Goal: Find specific page/section: Find specific page/section

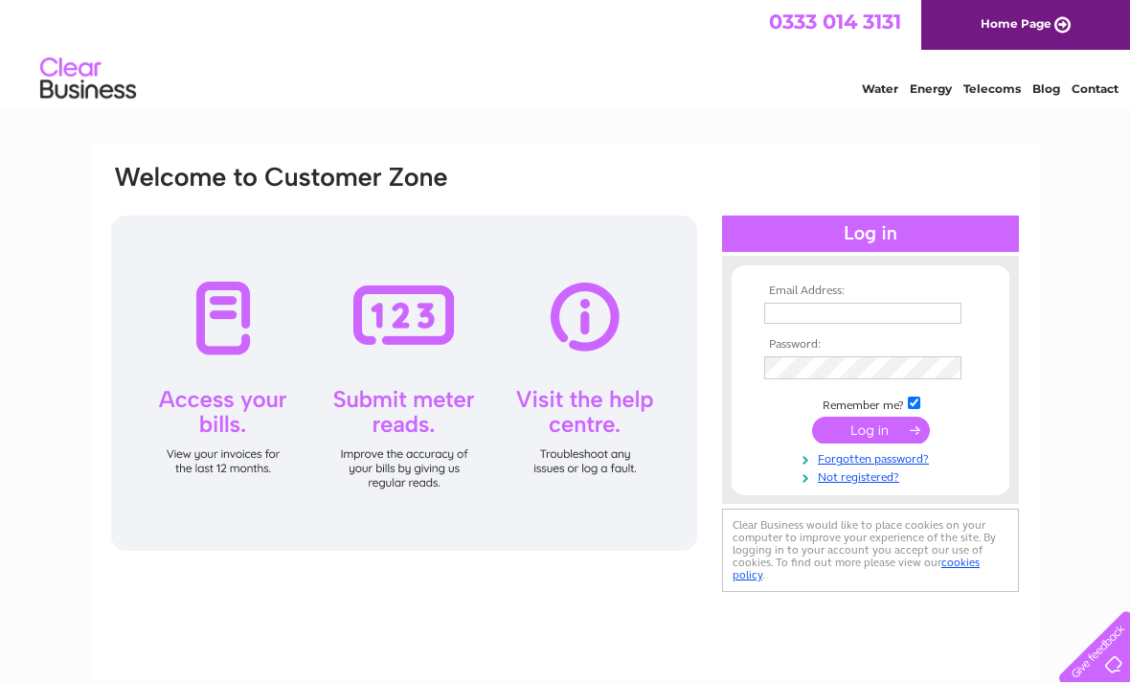
click at [776, 323] on input "text" at bounding box center [862, 313] width 197 height 21
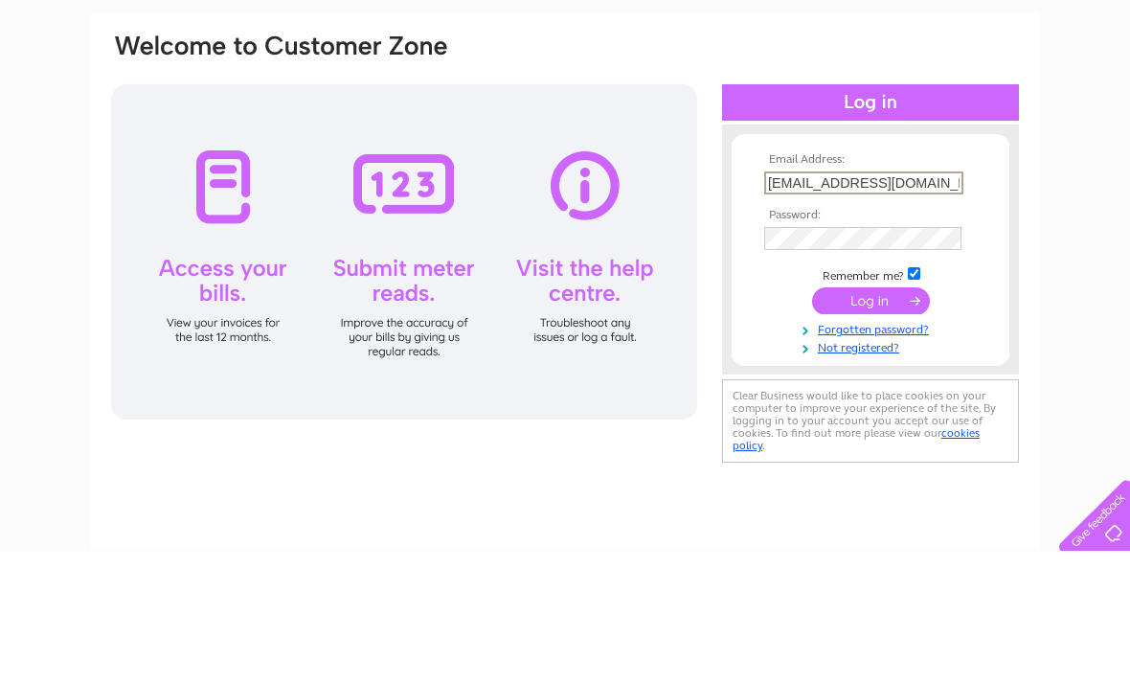
type input "craigendsfarm@hotmail.co.uk"
click at [866, 419] on input "submit" at bounding box center [871, 432] width 118 height 27
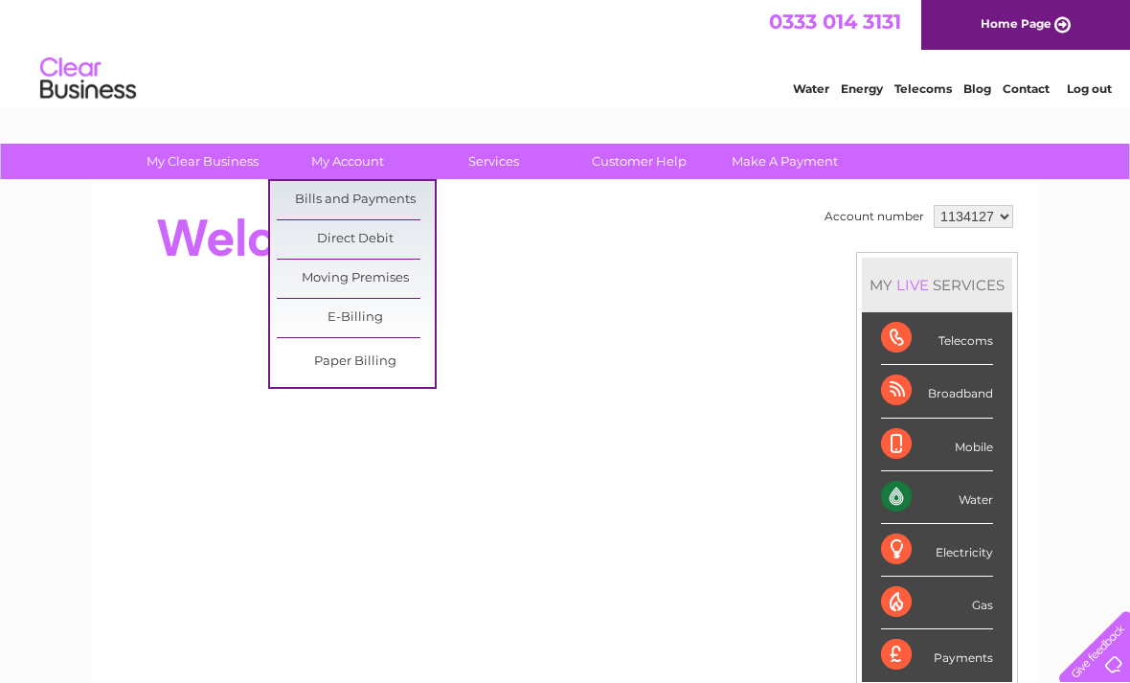
click at [400, 186] on link "Bills and Payments" at bounding box center [356, 200] width 158 height 38
click at [364, 204] on link "Bills and Payments" at bounding box center [356, 200] width 158 height 38
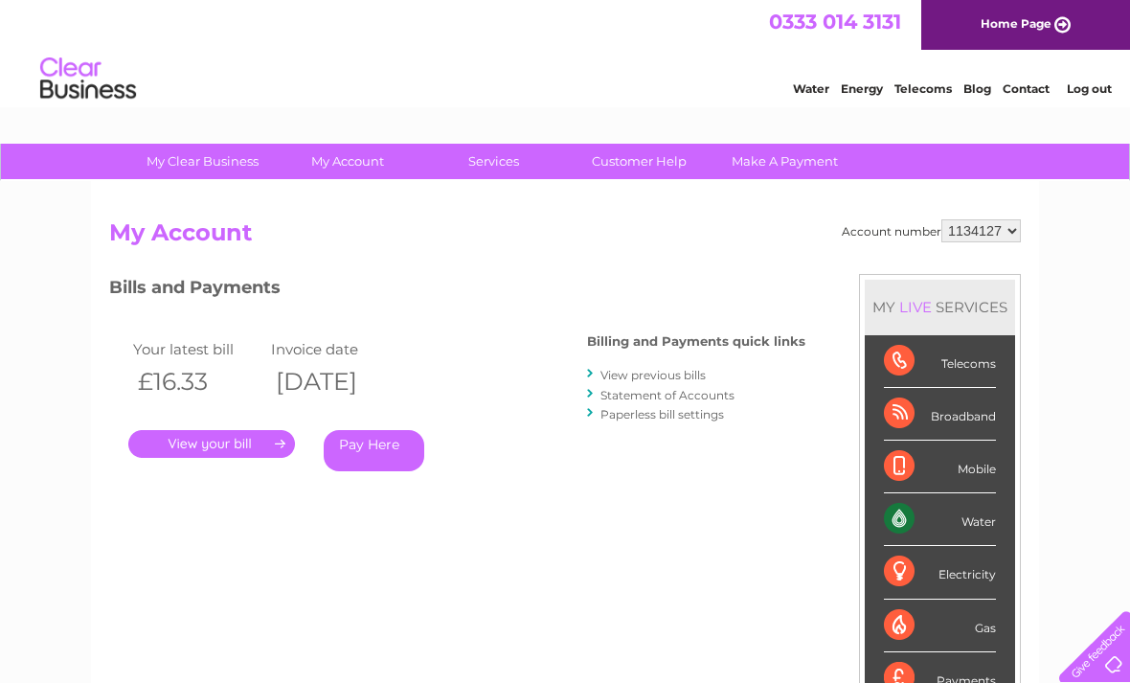
click at [221, 444] on link "." at bounding box center [211, 444] width 167 height 28
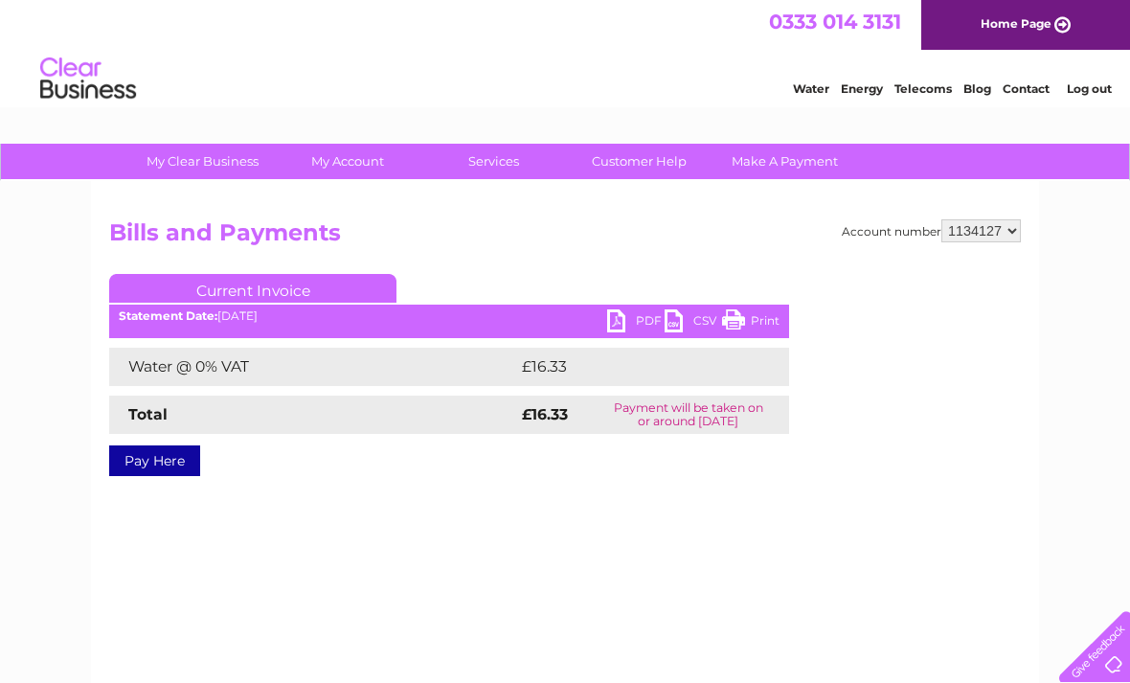
click at [628, 317] on link "PDF" at bounding box center [635, 323] width 57 height 28
